Goal: Information Seeking & Learning: Learn about a topic

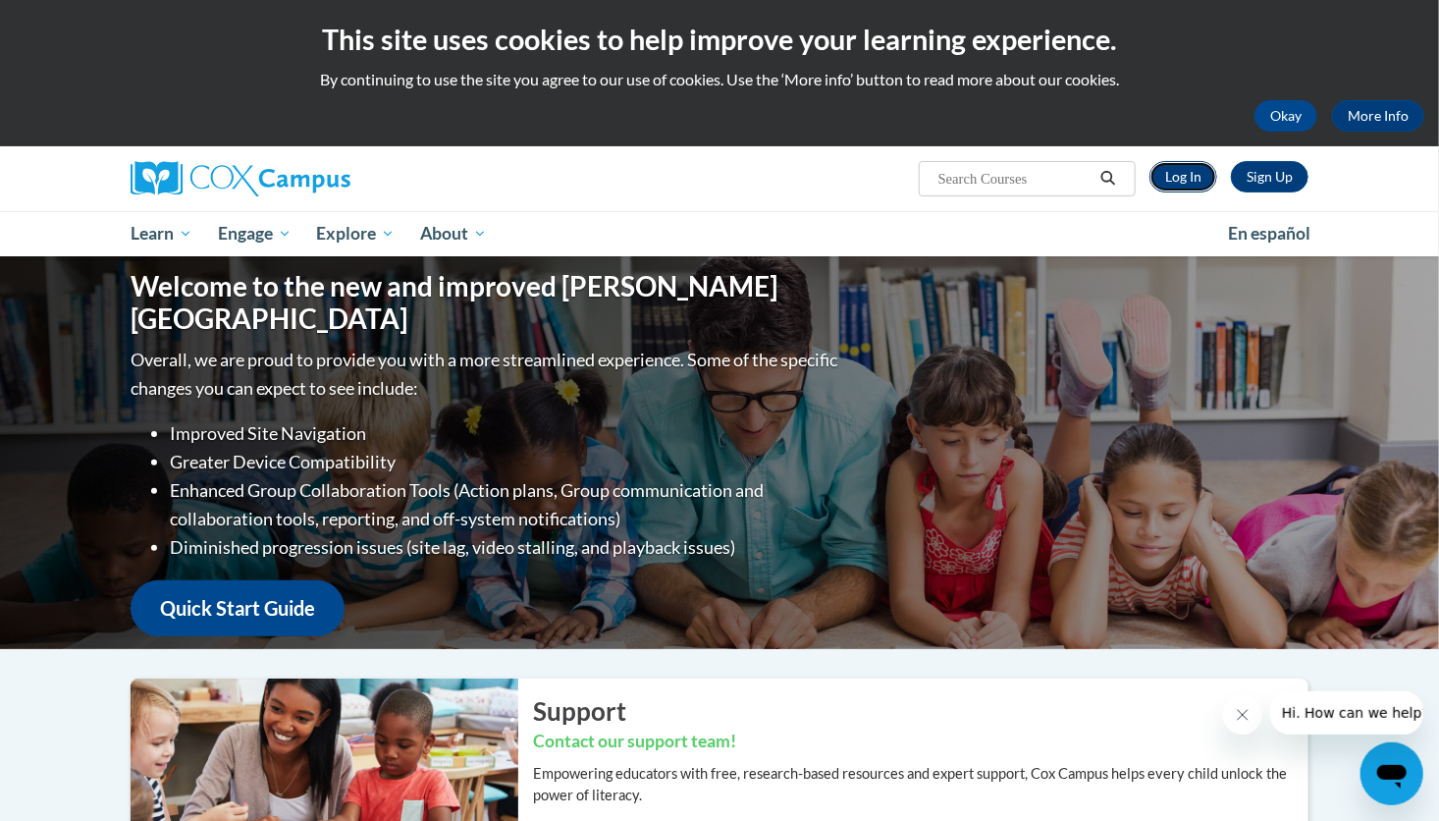
click at [1188, 168] on link "Log In" at bounding box center [1183, 176] width 68 height 31
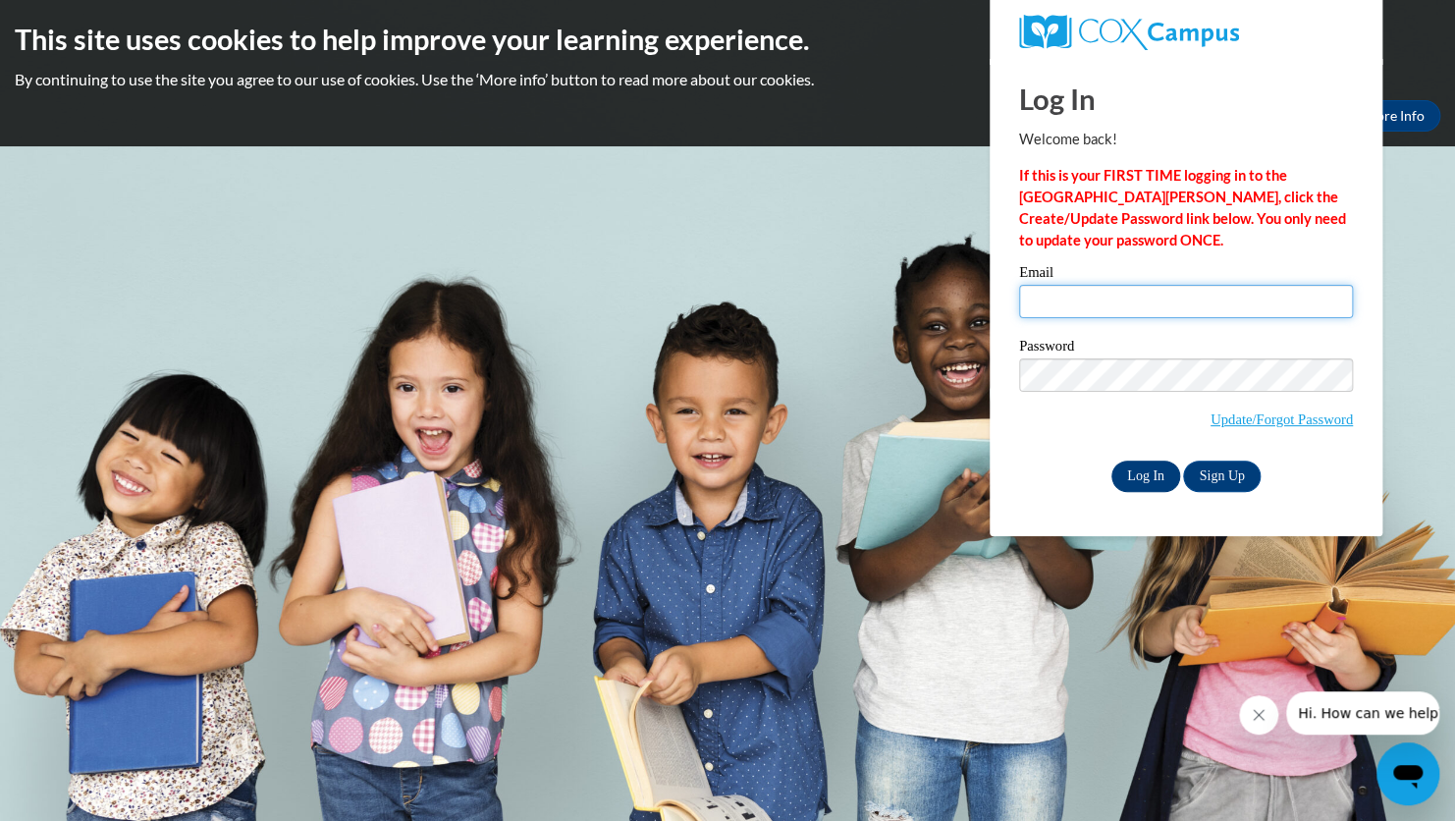
type input "martine.volcy@iasmyrna.org"
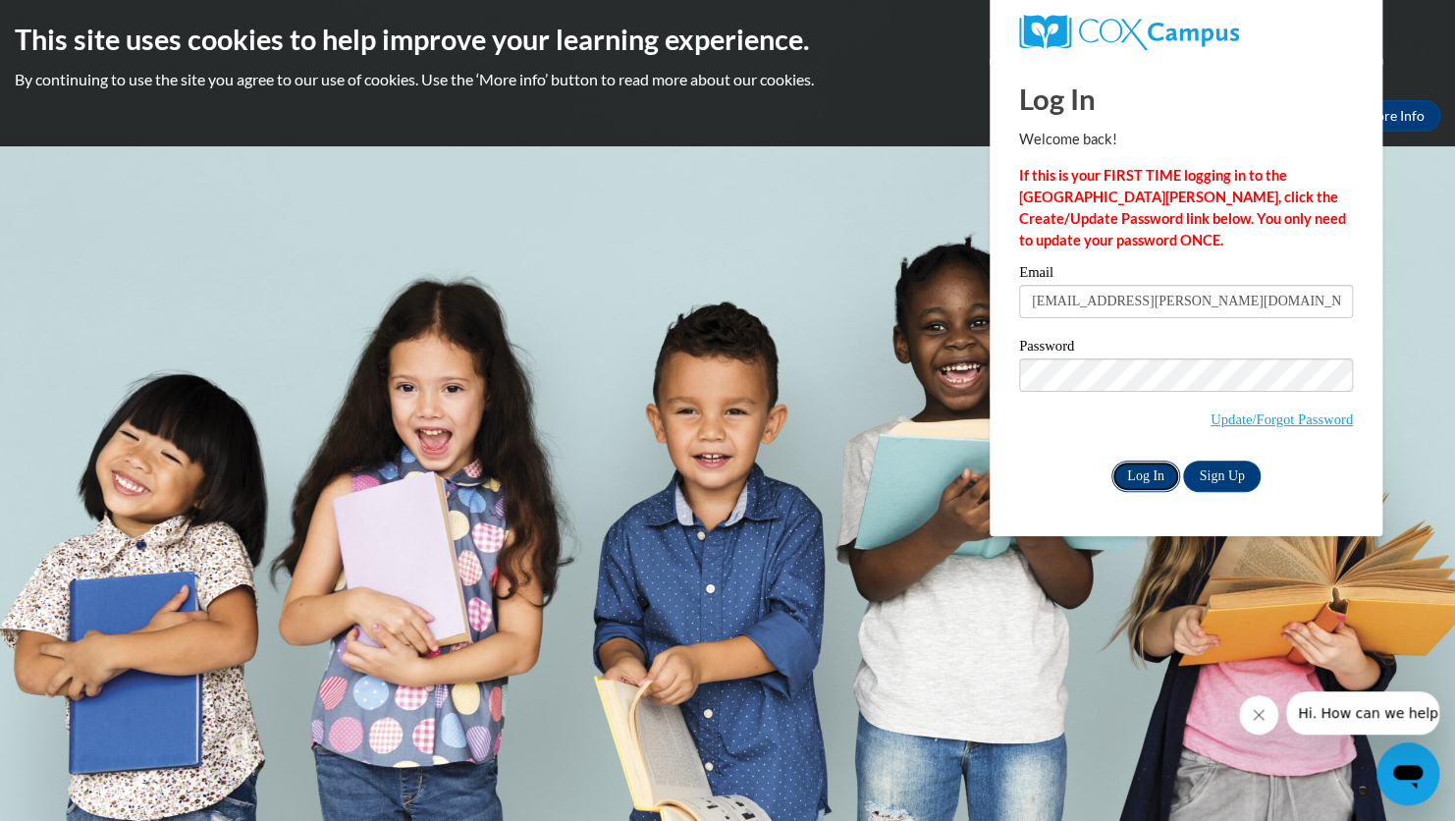
click at [1139, 471] on input "Log In" at bounding box center [1145, 475] width 69 height 31
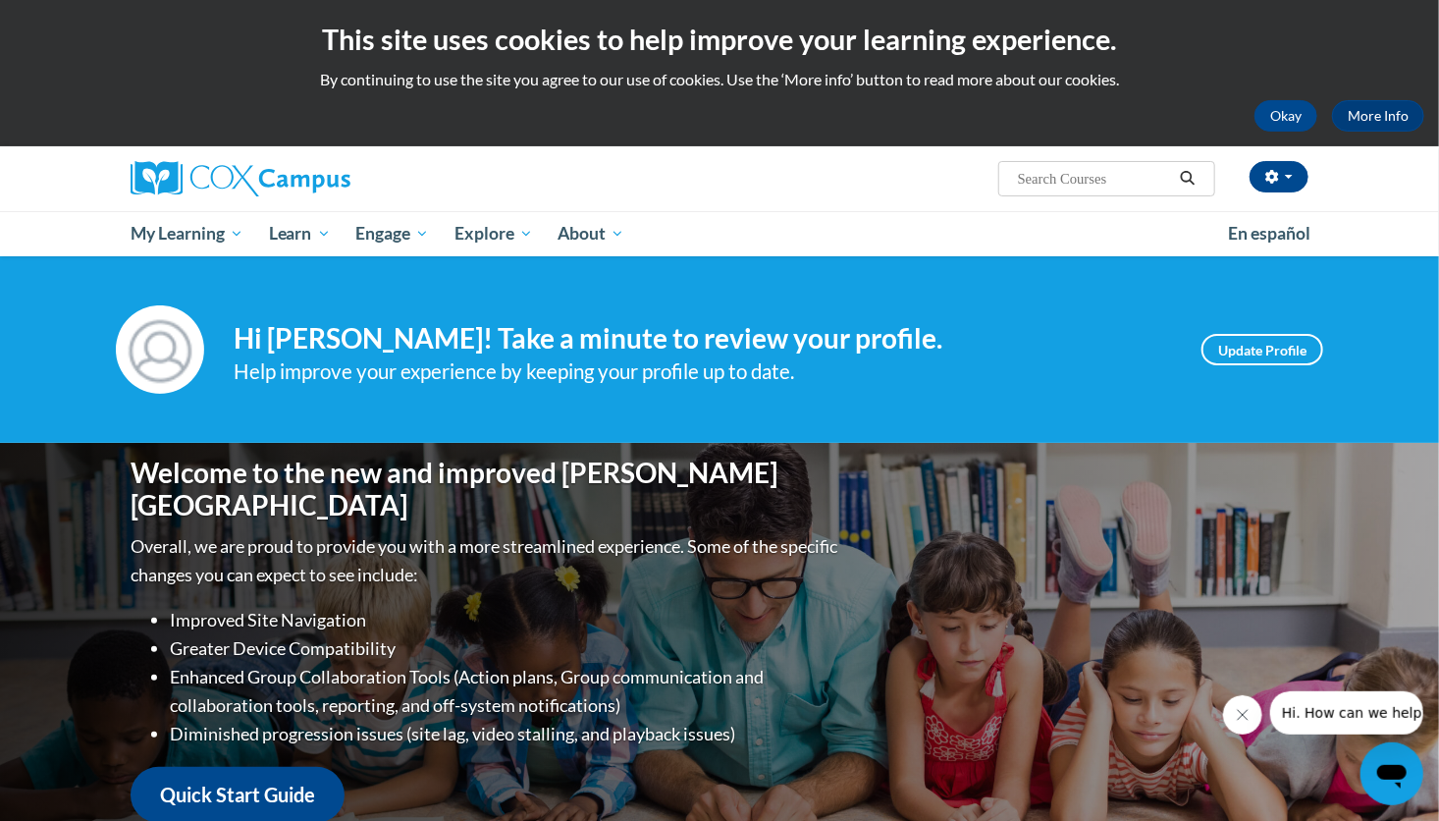
click at [633, 401] on div "Your profile Hi Martine Volcy! Take a minute to review your profile. Help impro…" at bounding box center [719, 349] width 1439 height 187
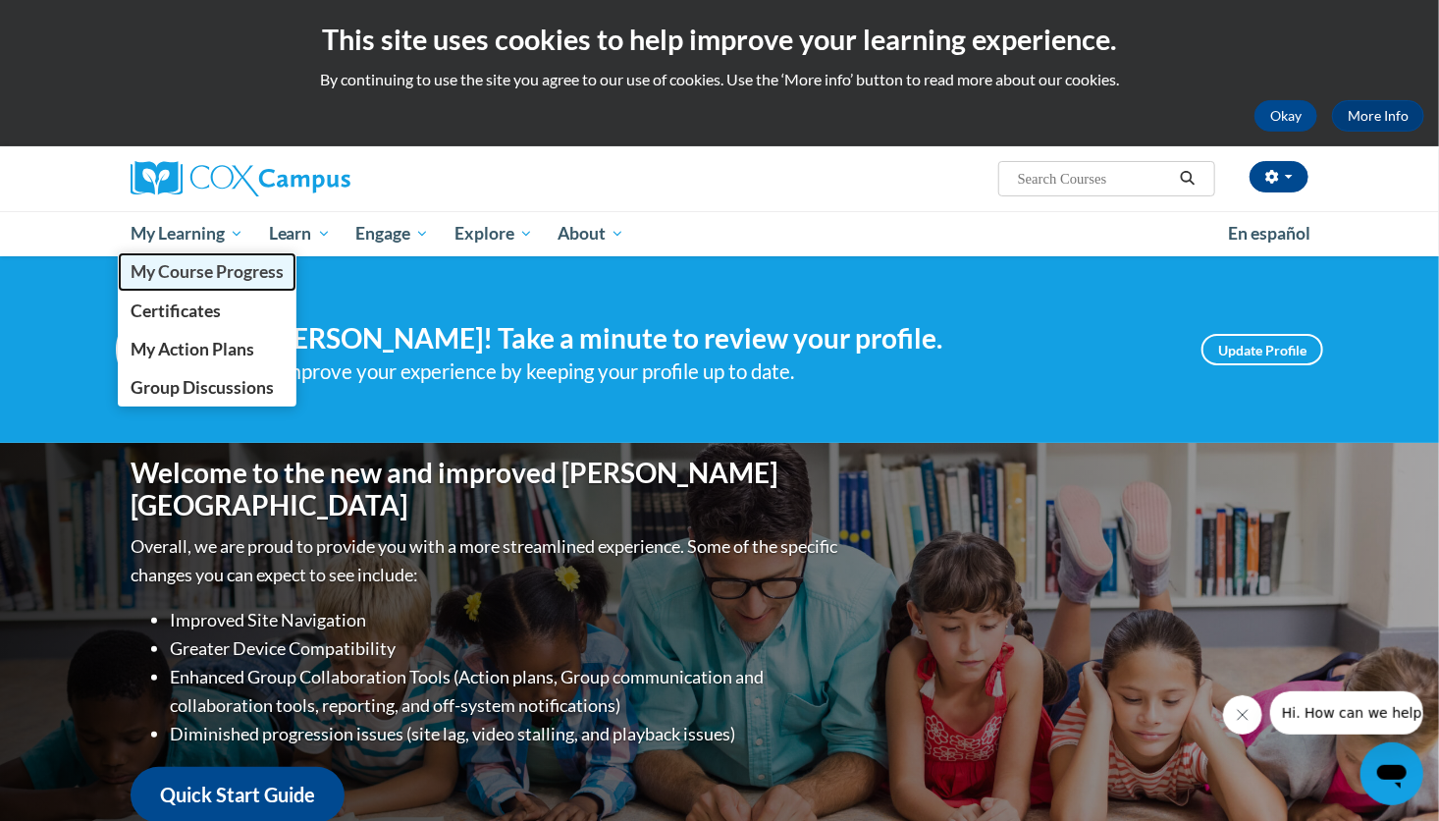
click at [197, 274] on span "My Course Progress" at bounding box center [207, 271] width 153 height 21
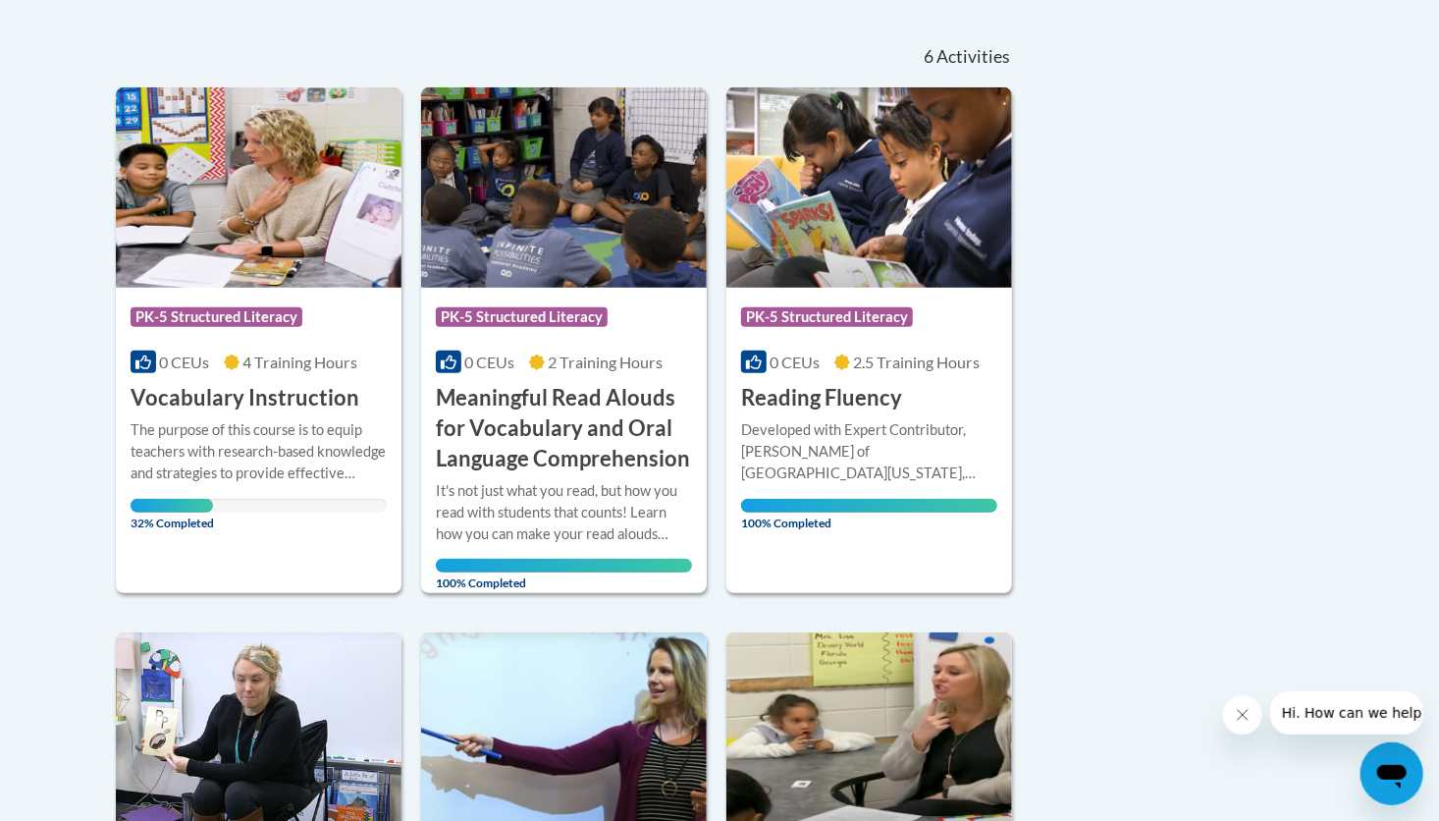
scroll to position [287, 0]
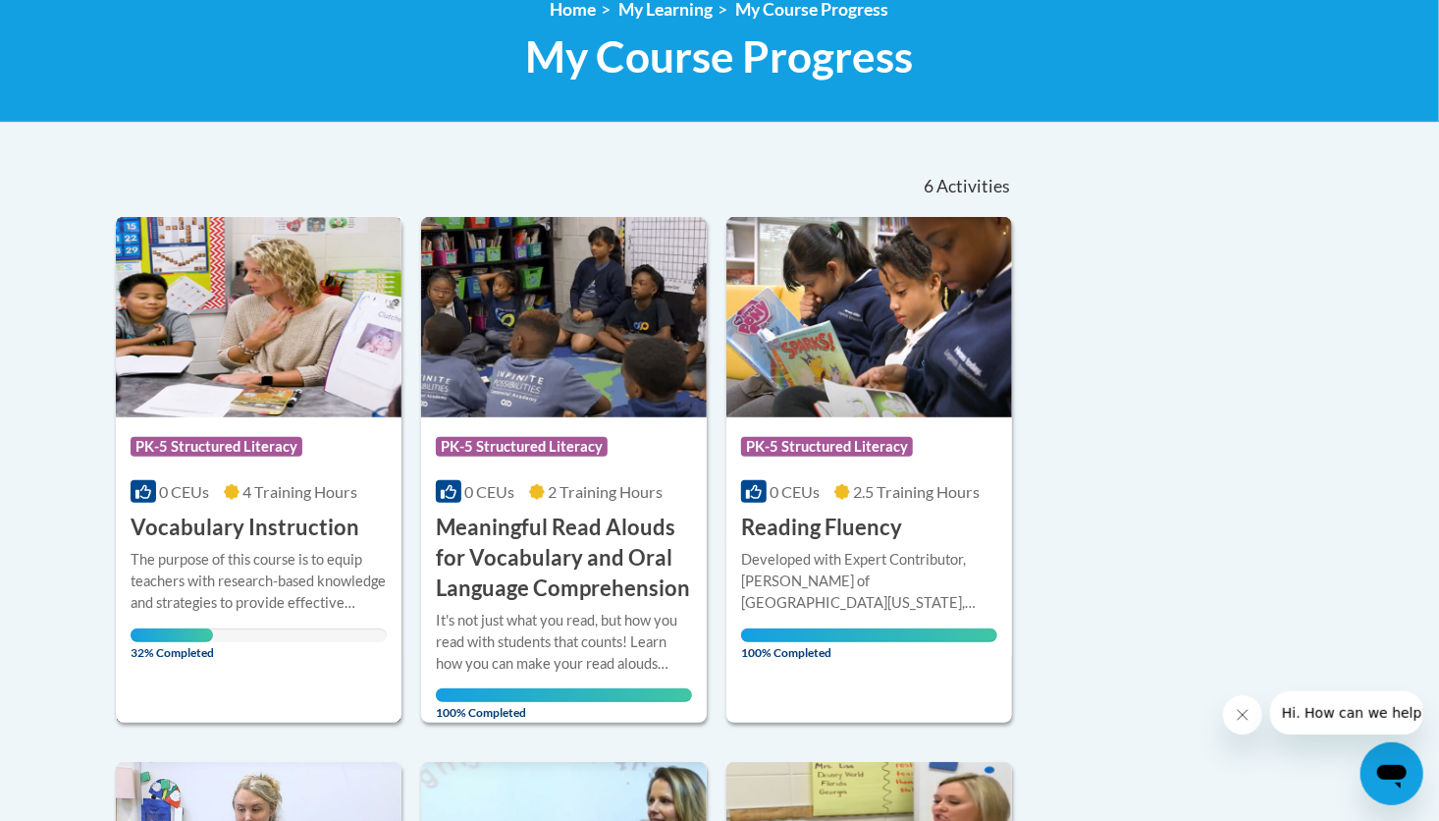
click at [190, 379] on img at bounding box center [259, 317] width 286 height 200
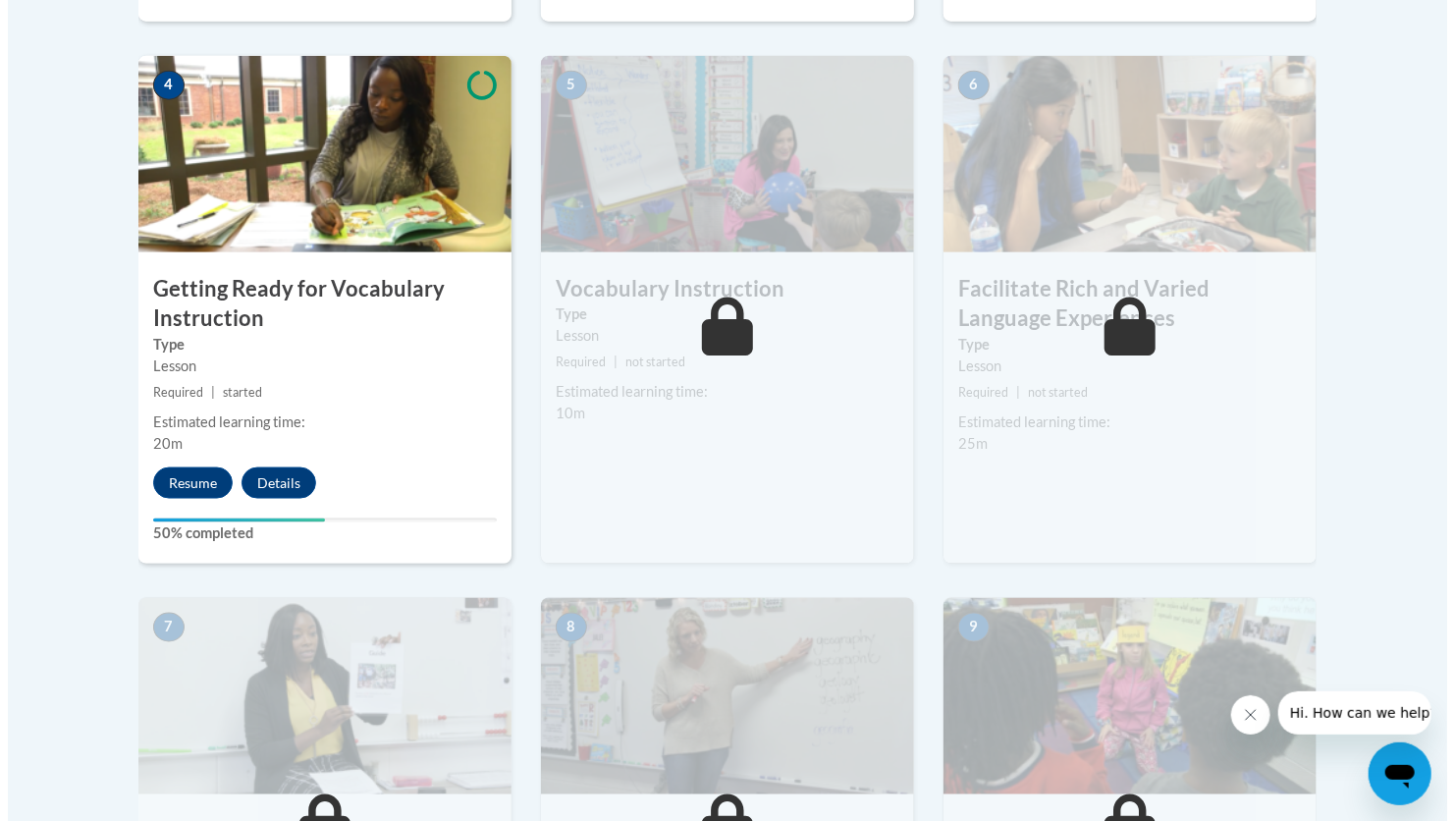
scroll to position [1133, 0]
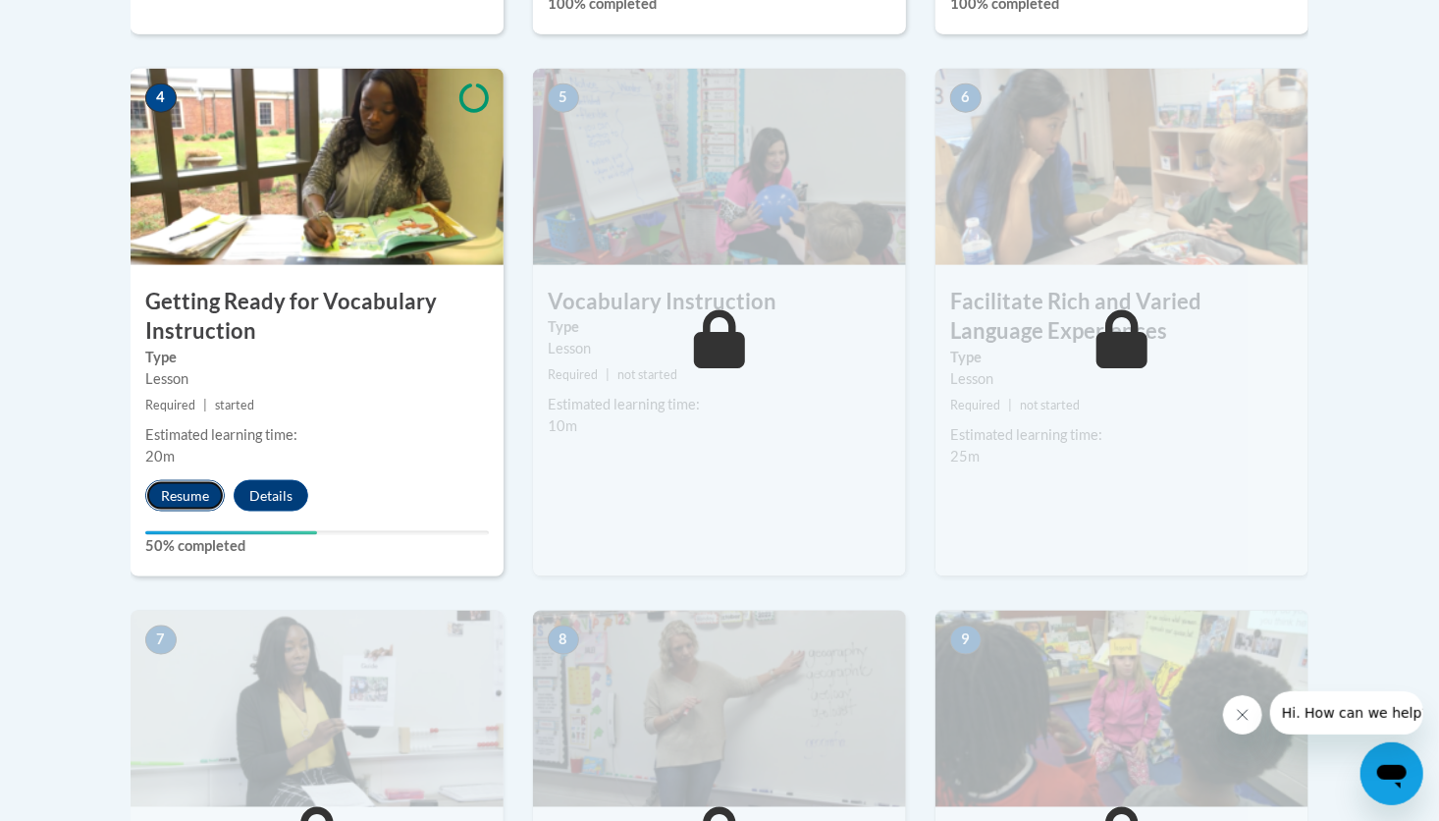
click at [155, 486] on button "Resume" at bounding box center [185, 495] width 80 height 31
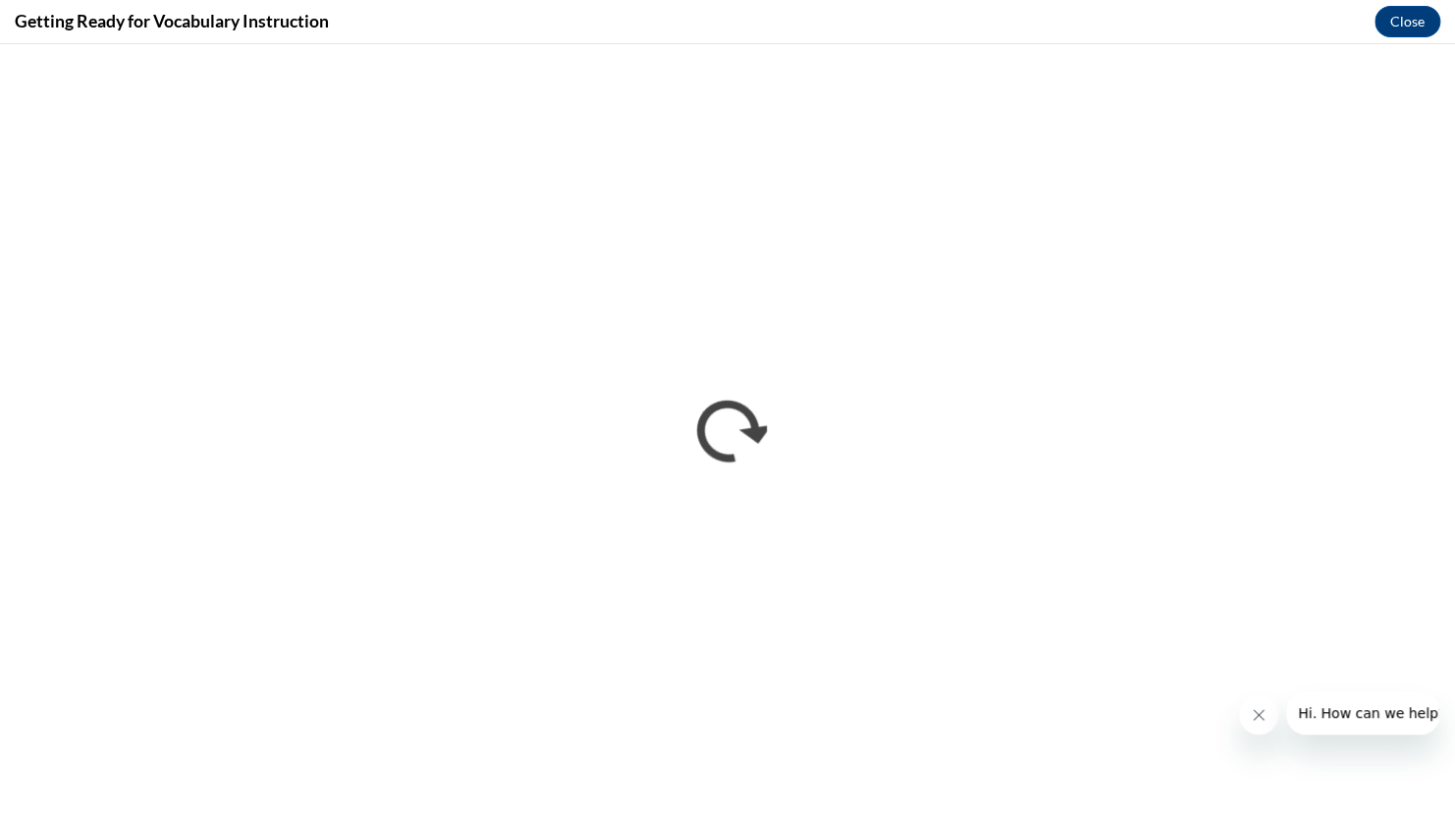
scroll to position [0, 0]
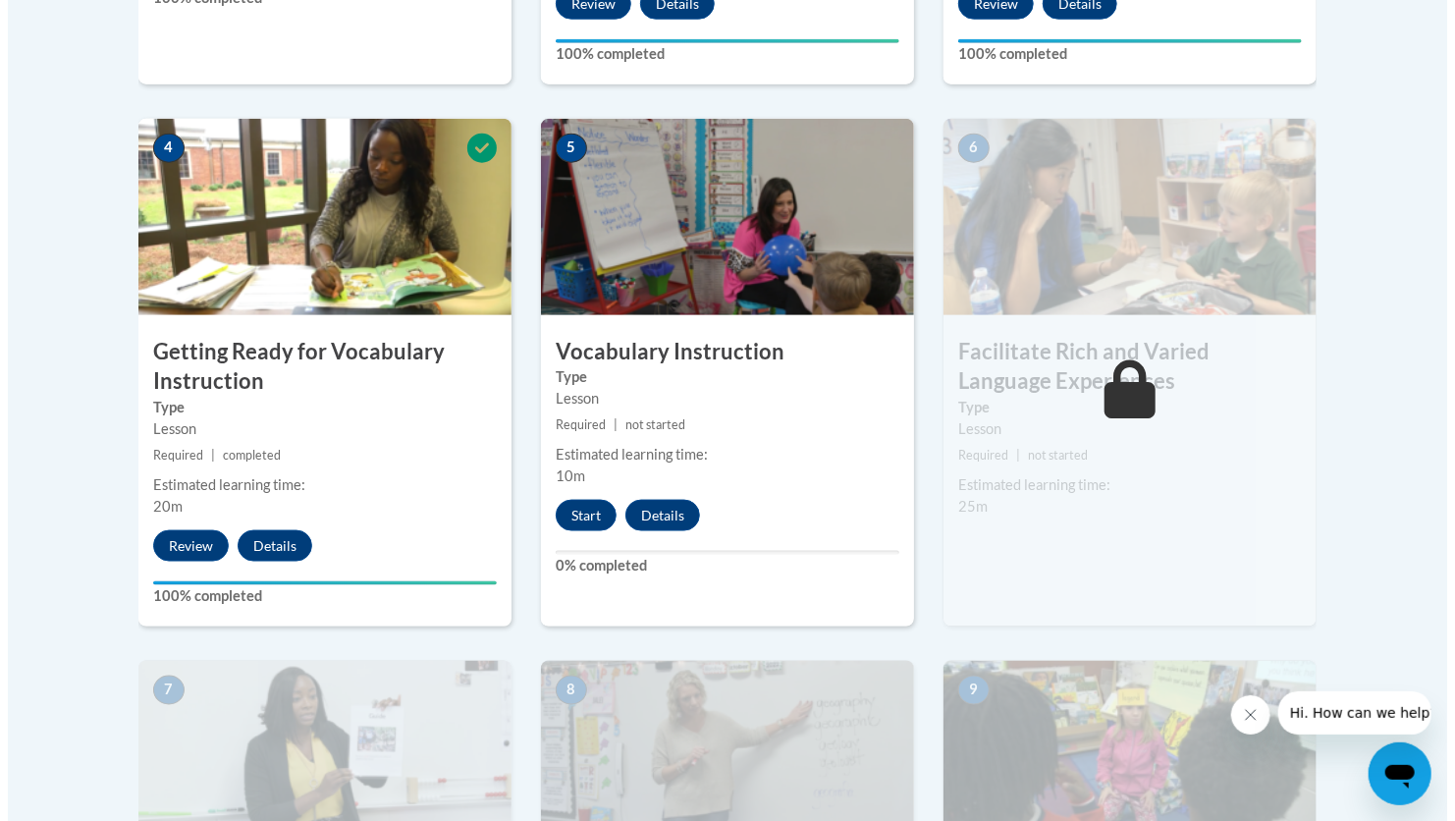
scroll to position [1073, 0]
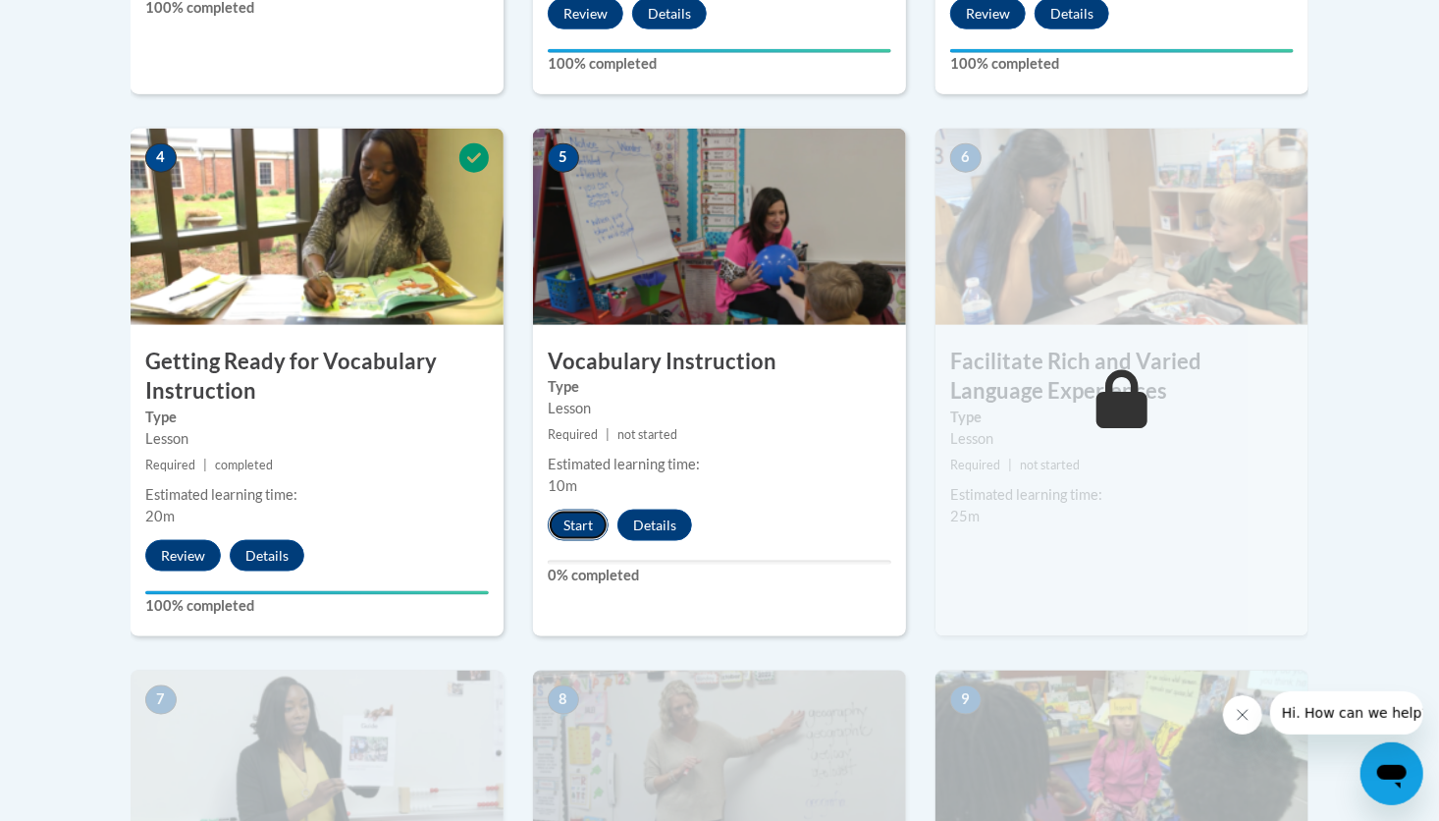
click at [570, 532] on button "Start" at bounding box center [578, 524] width 61 height 31
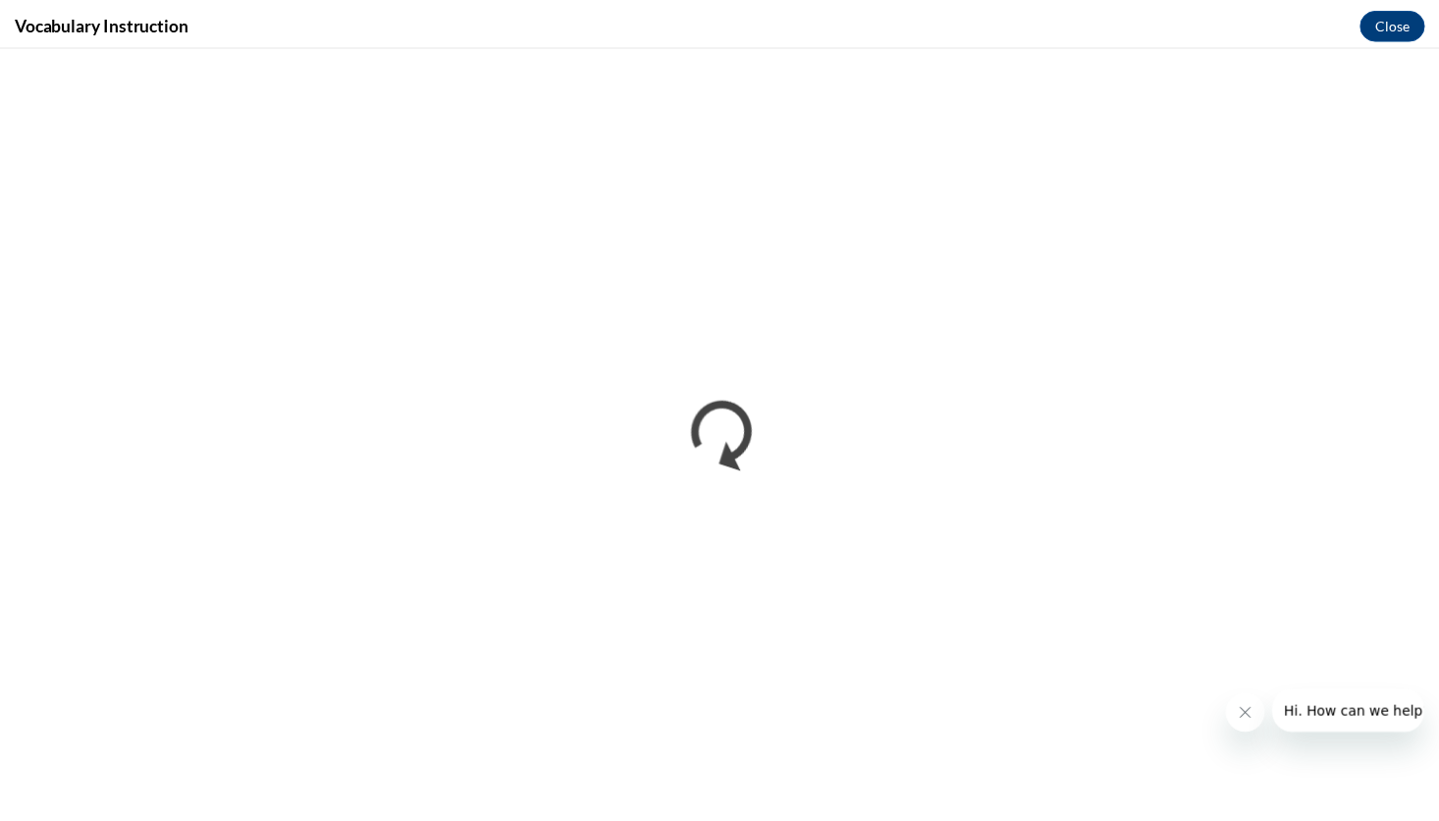
scroll to position [0, 0]
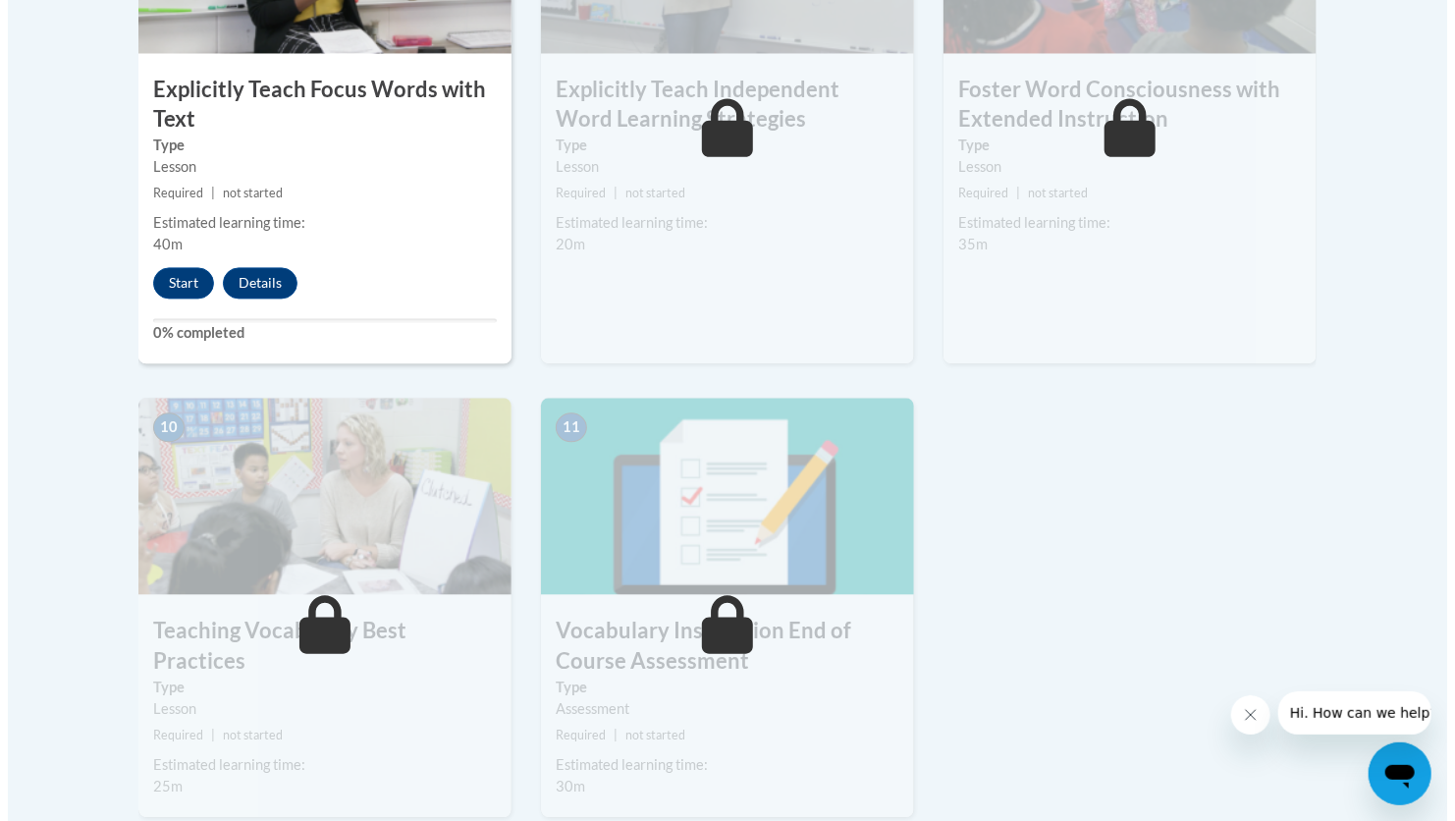
scroll to position [1890, 0]
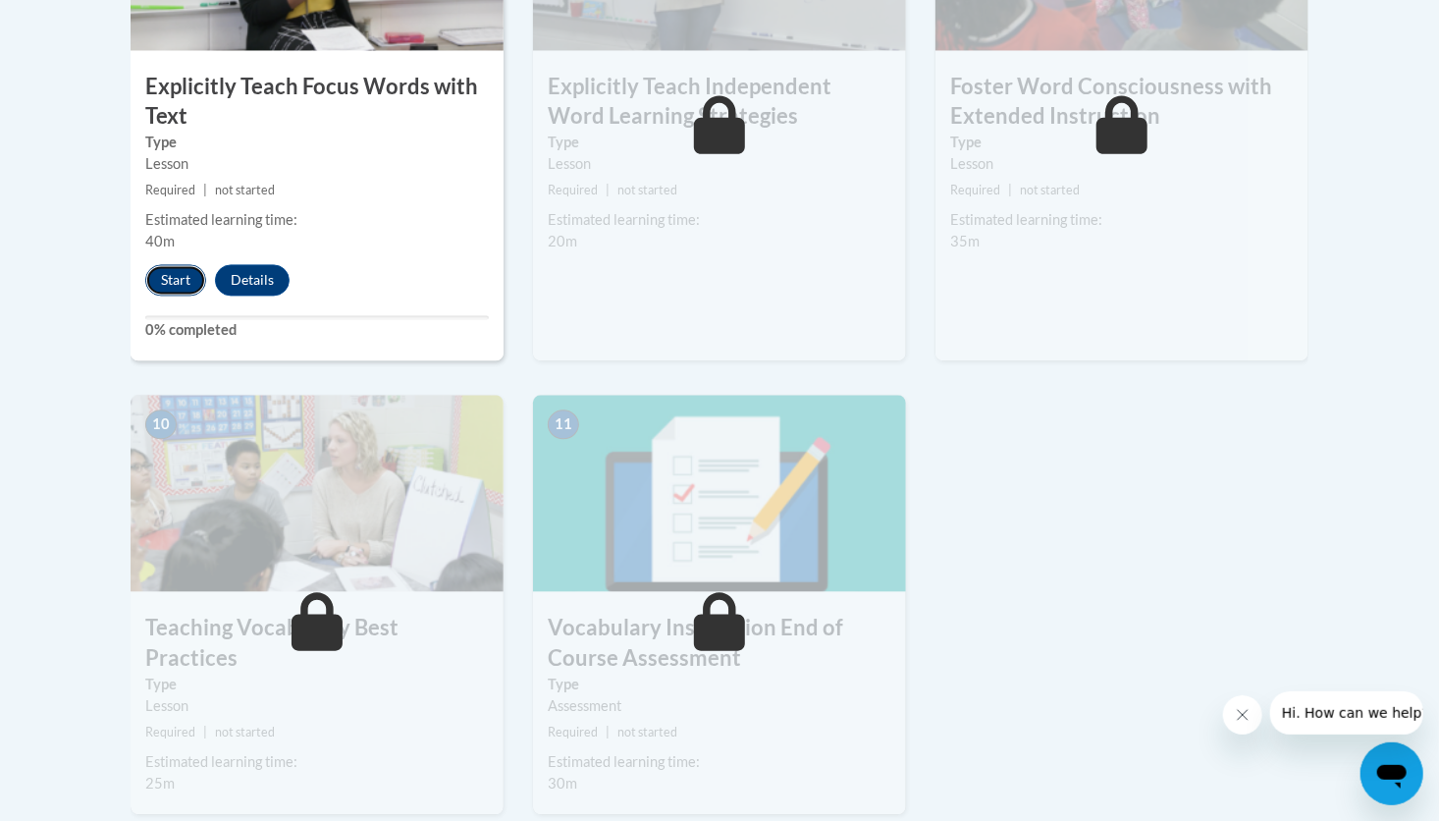
click at [168, 285] on button "Start" at bounding box center [175, 279] width 61 height 31
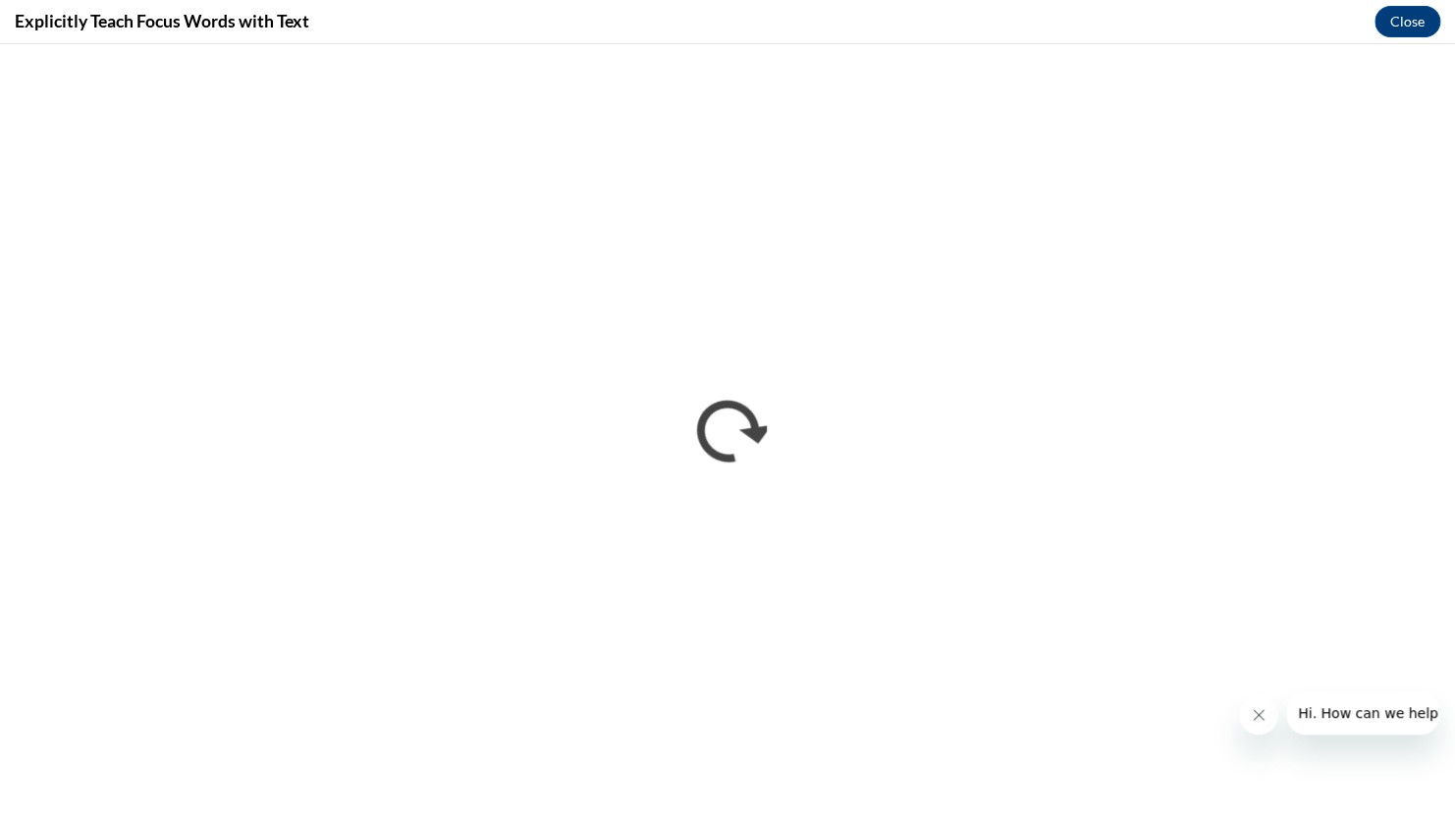
scroll to position [0, 0]
